Goal: Information Seeking & Learning: Learn about a topic

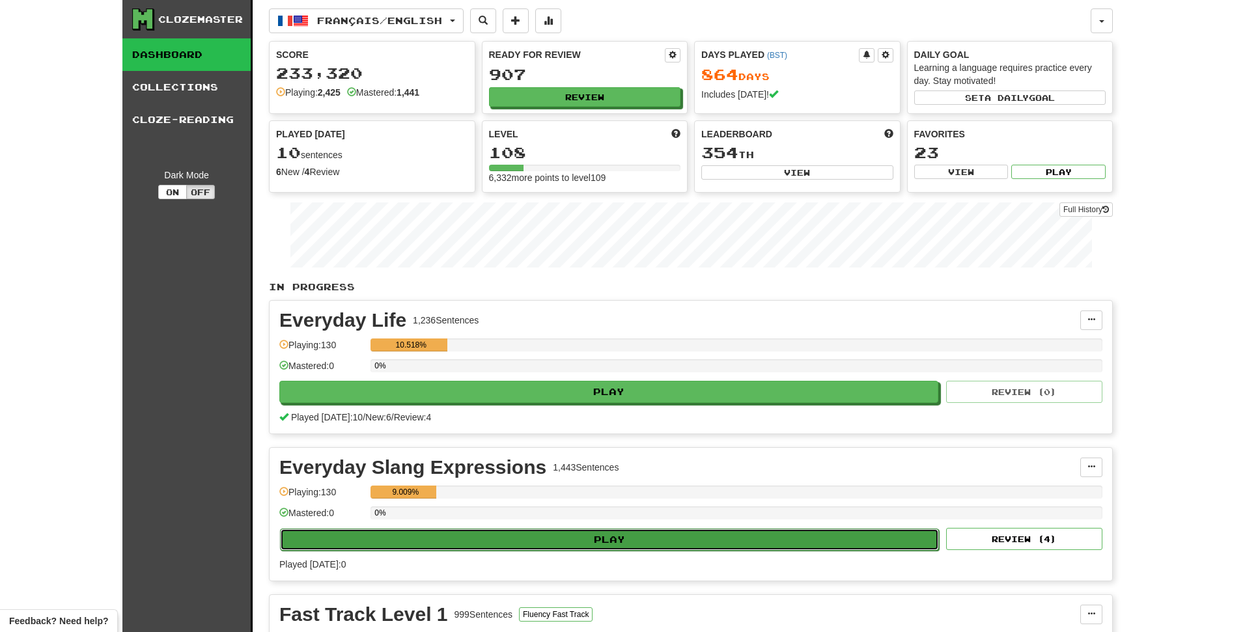
click at [615, 529] on button "Play" at bounding box center [609, 540] width 659 height 22
